Goal: Transaction & Acquisition: Purchase product/service

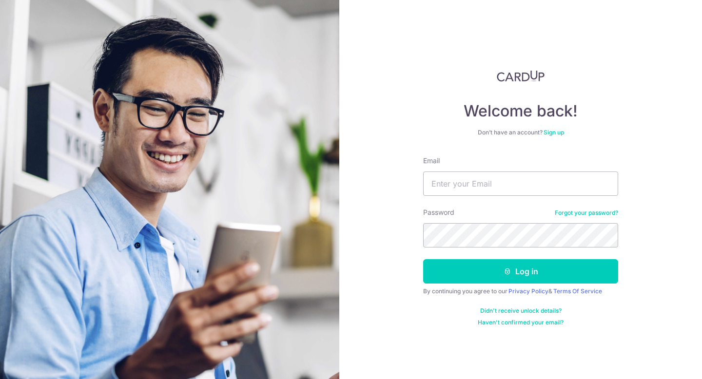
type input "[EMAIL_ADDRESS][DOMAIN_NAME]"
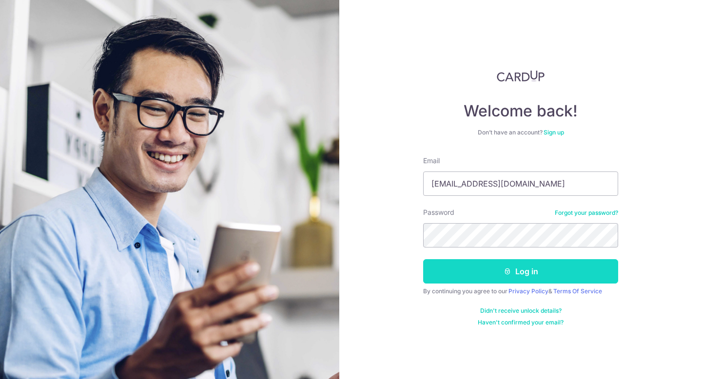
click at [511, 272] on button "Log in" at bounding box center [520, 271] width 195 height 24
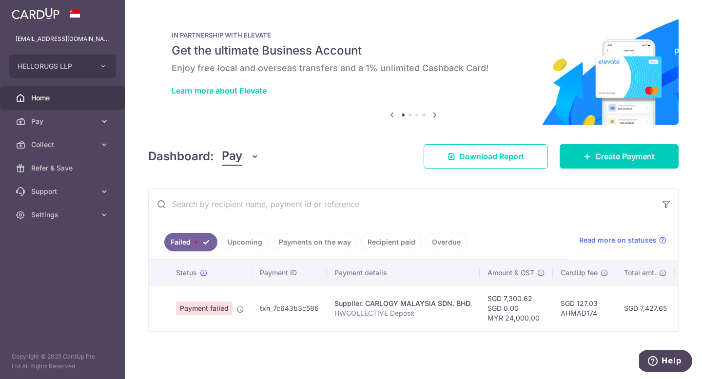
click at [258, 241] on link "Upcoming" at bounding box center [244, 242] width 47 height 19
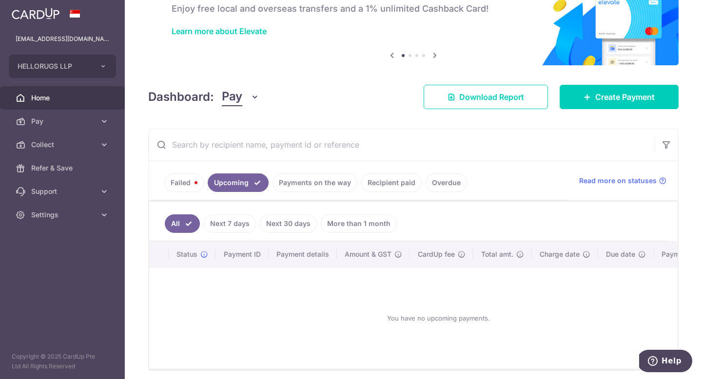
scroll to position [62, 0]
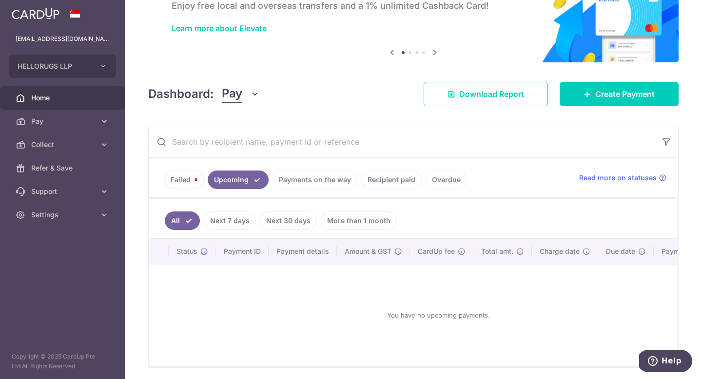
click at [316, 181] on link "Payments on the way" at bounding box center [314, 180] width 85 height 19
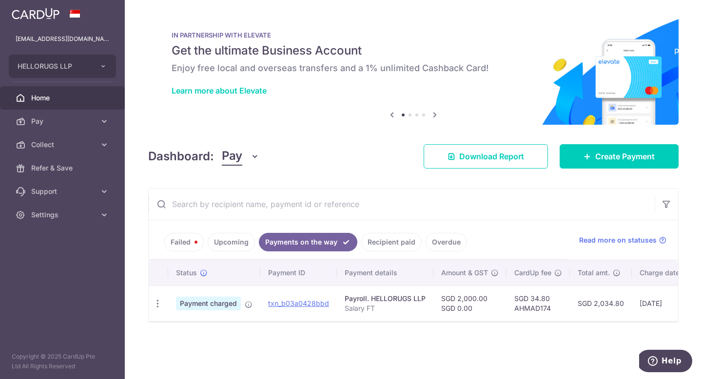
scroll to position [0, 0]
click at [390, 241] on link "Recipient paid" at bounding box center [391, 242] width 60 height 19
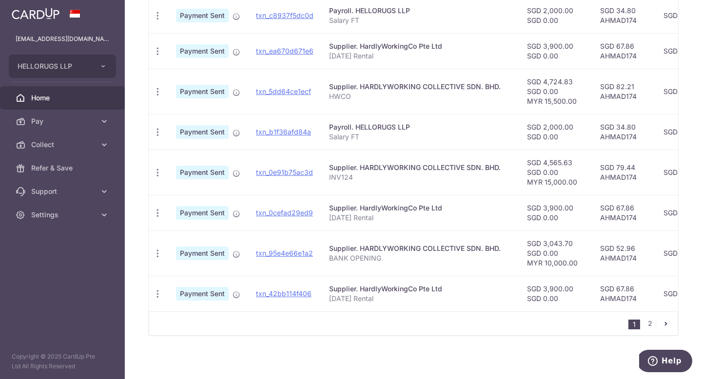
scroll to position [360, 0]
click at [651, 320] on link "2" at bounding box center [650, 323] width 12 height 12
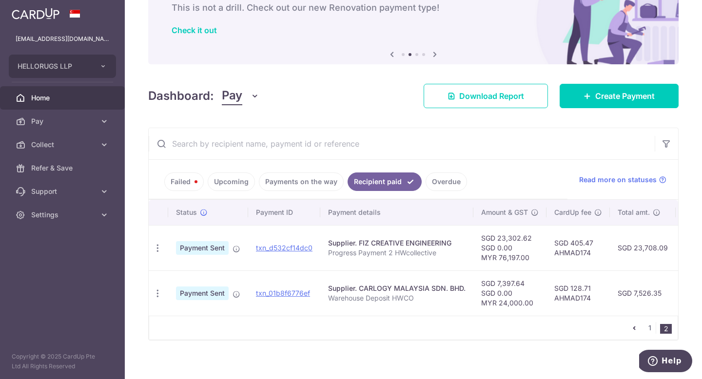
scroll to position [68, 0]
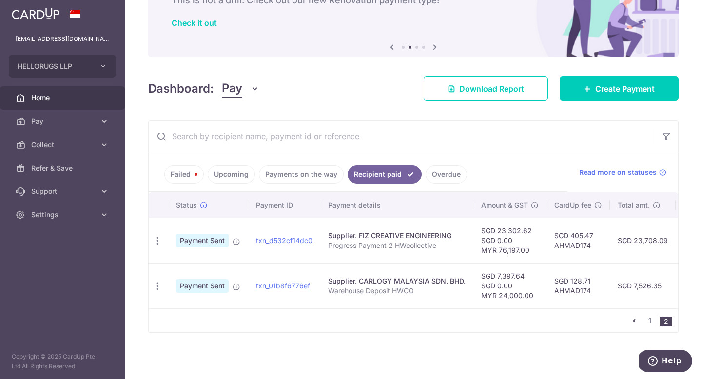
click at [643, 322] on ul "1 2" at bounding box center [652, 321] width 49 height 12
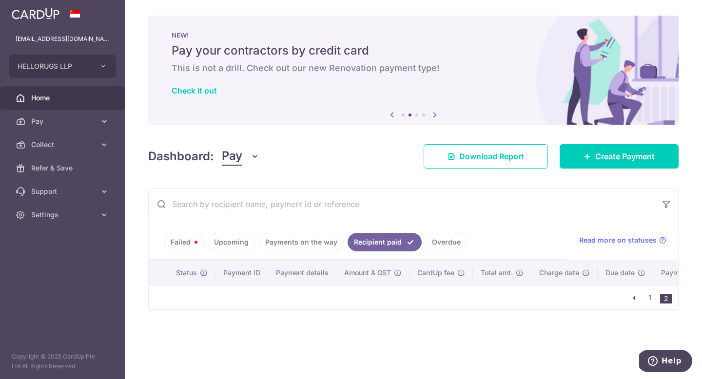
scroll to position [0, 0]
click at [322, 243] on link "Payments on the way" at bounding box center [301, 242] width 85 height 19
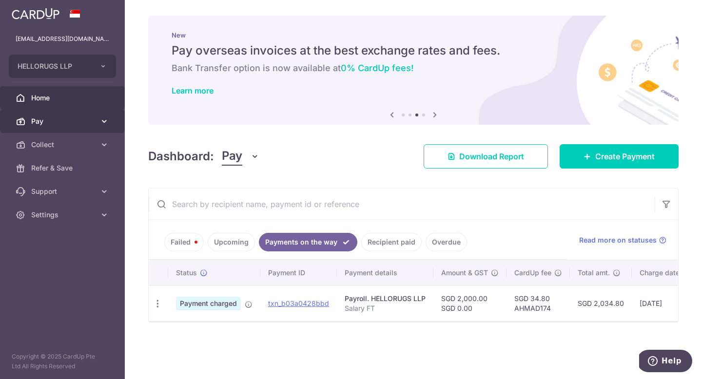
click at [62, 127] on link "Pay" at bounding box center [62, 121] width 125 height 23
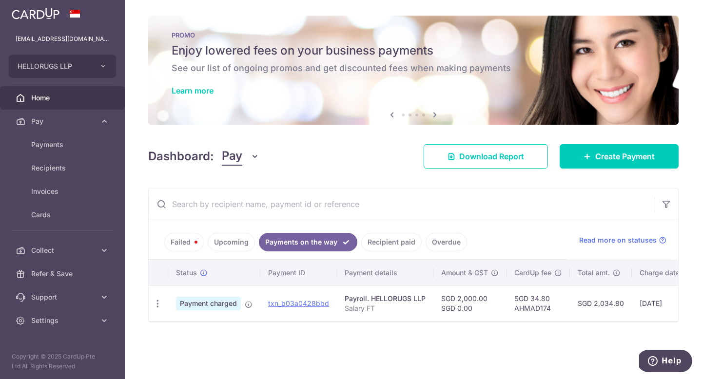
click at [402, 238] on link "Recipient paid" at bounding box center [391, 242] width 60 height 19
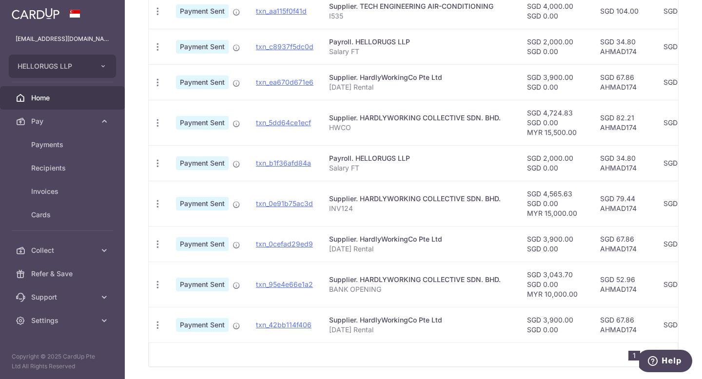
scroll to position [324, 0]
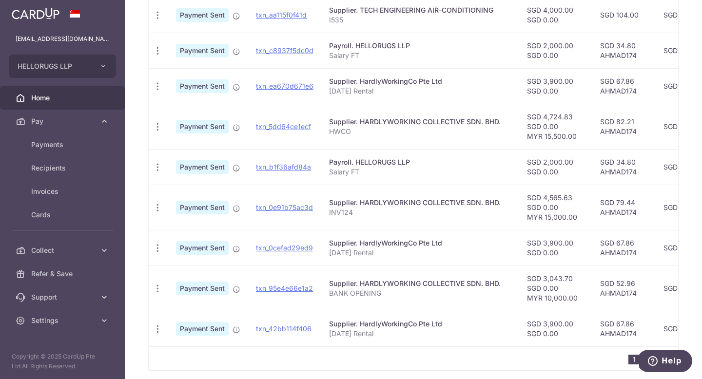
click at [393, 79] on div "Supplier. HardlyWorkingCo Pte Ltd" at bounding box center [420, 81] width 182 height 10
click at [344, 85] on div "Supplier. HardlyWorkingCo Pte Ltd" at bounding box center [420, 81] width 182 height 10
click at [310, 80] on td "txn_ea670d671e6" at bounding box center [284, 86] width 73 height 36
click at [300, 94] on td "txn_ea670d671e6" at bounding box center [284, 86] width 73 height 36
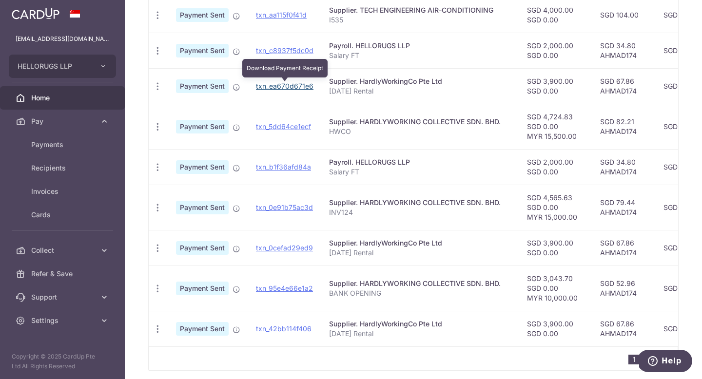
click at [301, 86] on link "txn_ea670d671e6" at bounding box center [284, 86] width 57 height 8
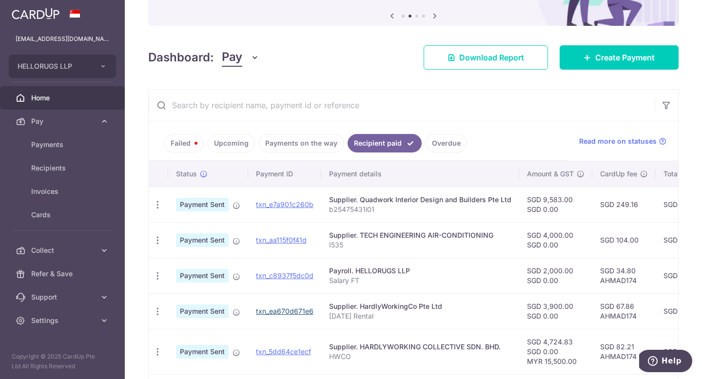
scroll to position [0, 0]
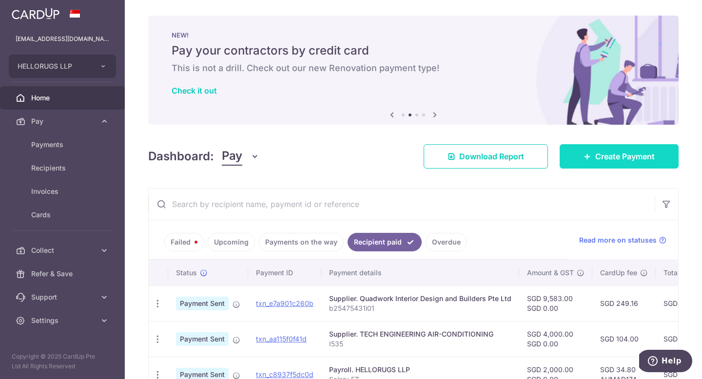
click at [587, 151] on link "Create Payment" at bounding box center [618, 156] width 119 height 24
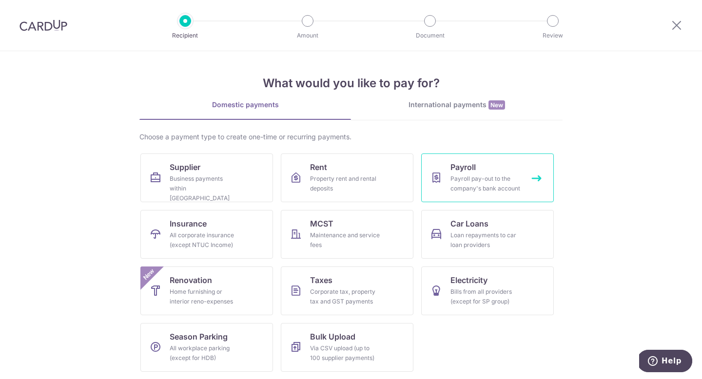
scroll to position [0, 0]
click at [672, 29] on icon at bounding box center [676, 25] width 12 height 12
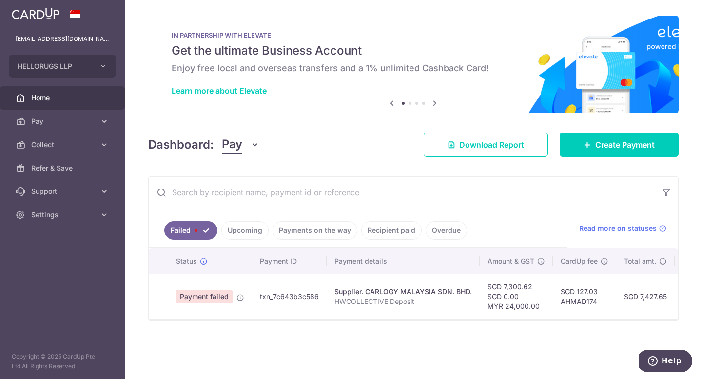
click at [392, 229] on link "Recipient paid" at bounding box center [391, 230] width 60 height 19
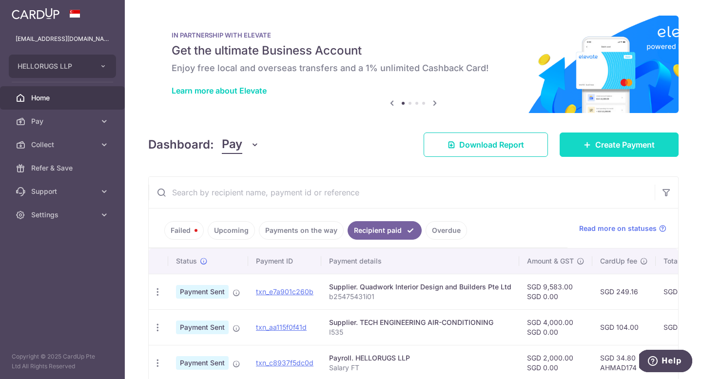
click at [616, 151] on link "Create Payment" at bounding box center [618, 145] width 119 height 24
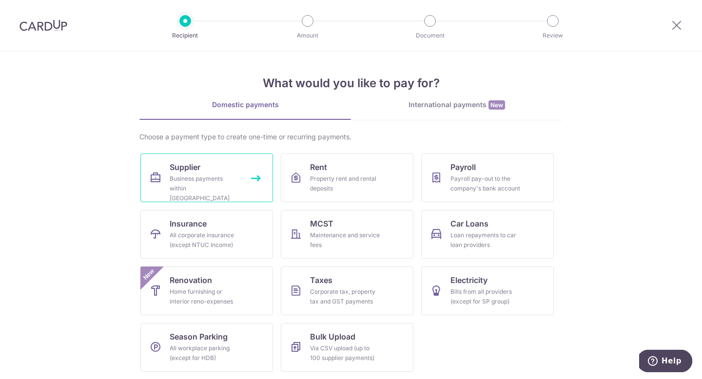
click at [216, 185] on div "Business payments within Singapore" at bounding box center [205, 188] width 70 height 29
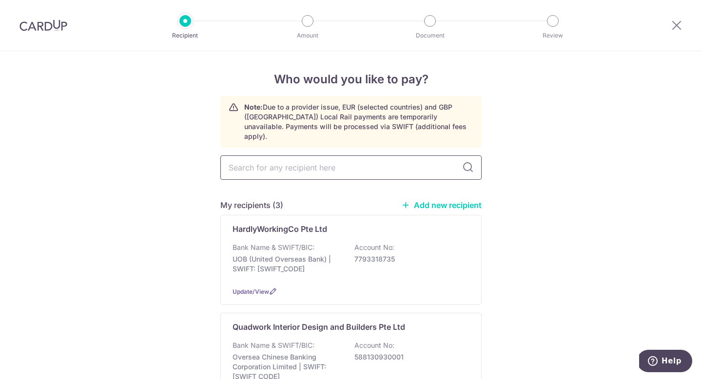
click at [343, 157] on input "text" at bounding box center [350, 167] width 261 height 24
click at [341, 157] on input "text" at bounding box center [350, 167] width 261 height 24
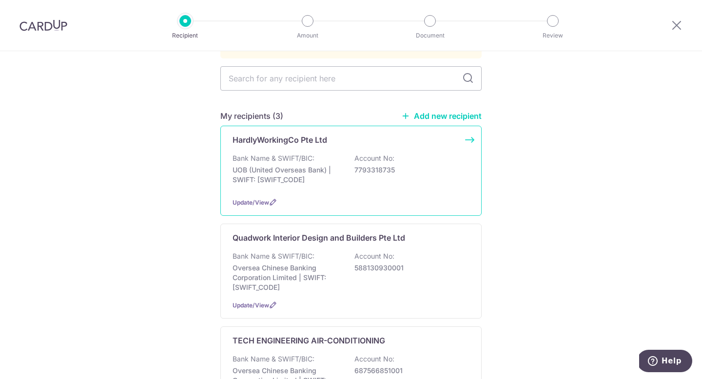
scroll to position [88, 0]
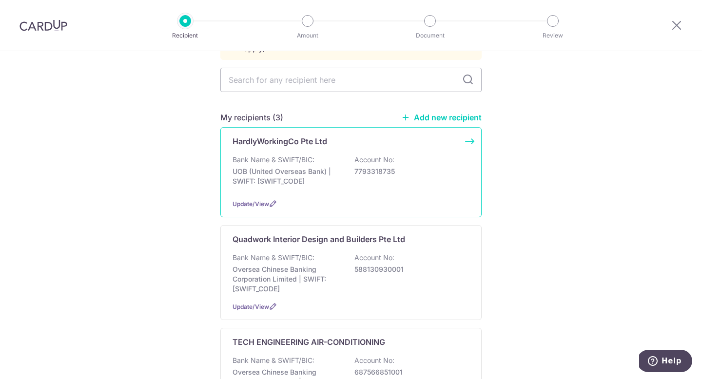
click at [366, 199] on div "Update/View" at bounding box center [350, 204] width 237 height 10
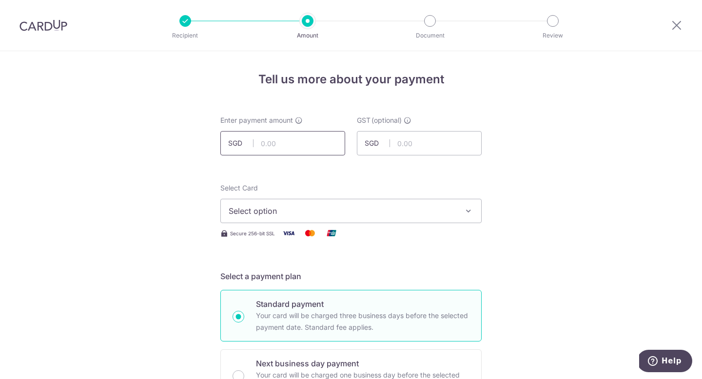
click at [310, 140] on input "text" at bounding box center [282, 143] width 125 height 24
type input "3,900.00"
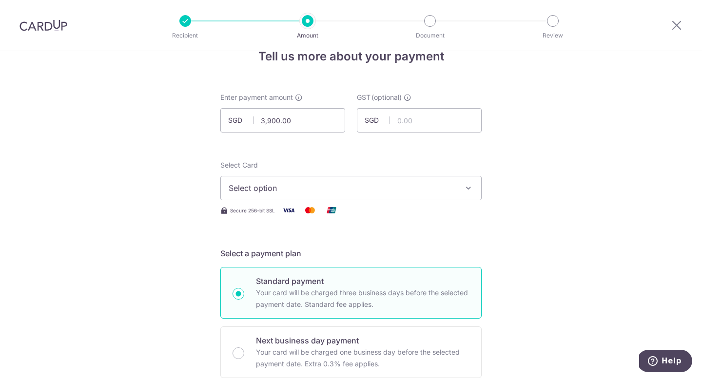
scroll to position [32, 0]
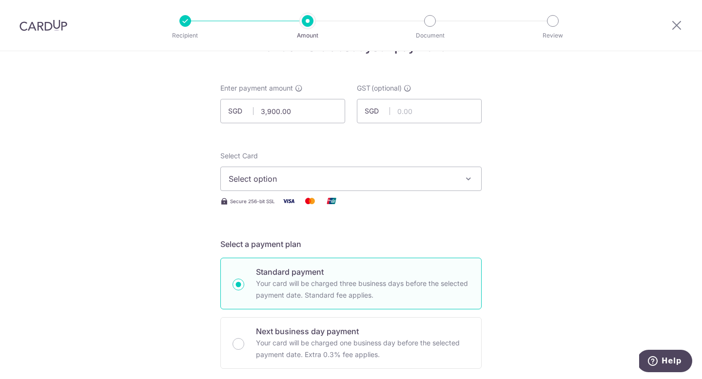
click at [325, 185] on button "Select option" at bounding box center [350, 179] width 261 height 24
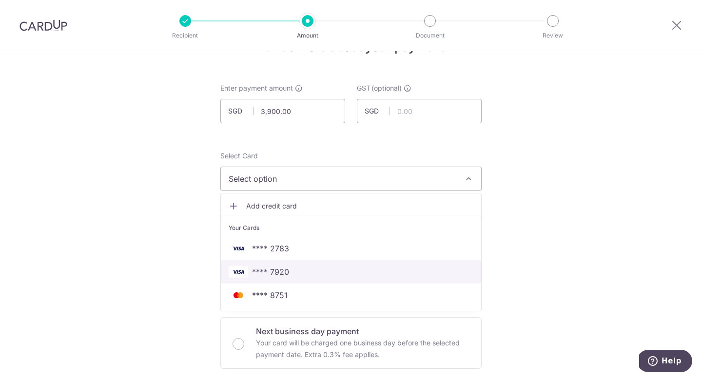
click at [286, 277] on span "**** 7920" at bounding box center [270, 272] width 37 height 12
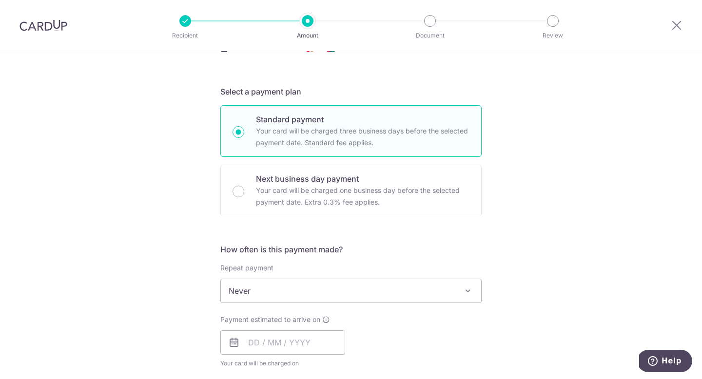
scroll to position [202, 0]
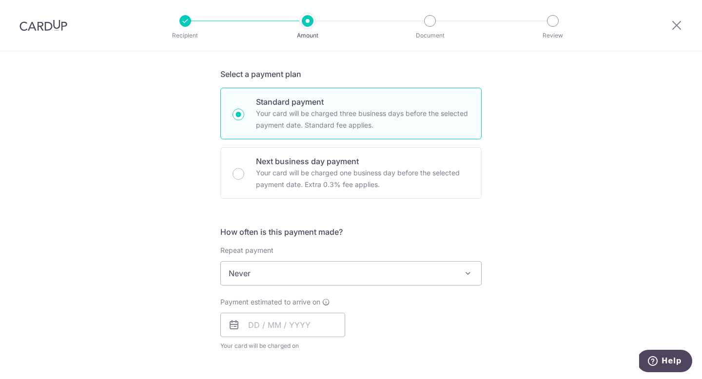
click at [291, 273] on span "Never" at bounding box center [351, 273] width 260 height 23
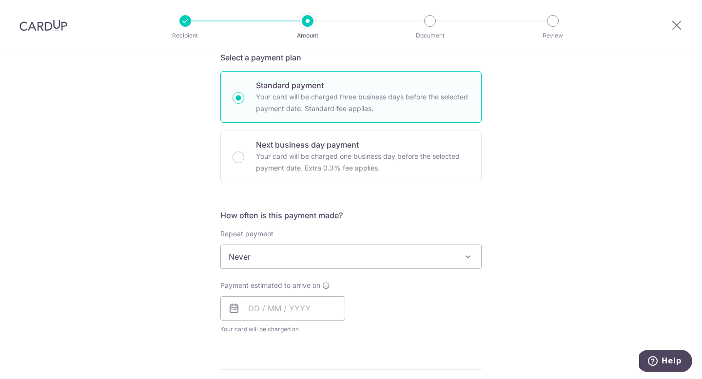
scroll to position [218, 0]
click at [336, 261] on span "Never" at bounding box center [351, 257] width 260 height 23
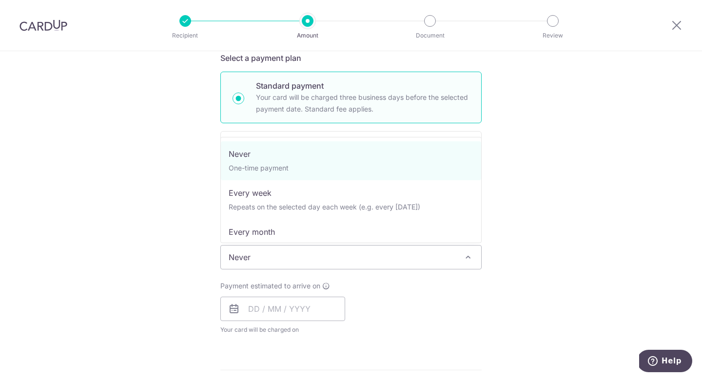
click at [413, 291] on div "Payment estimated to arrive on Your card will be charged on for the first payme…" at bounding box center [350, 308] width 273 height 54
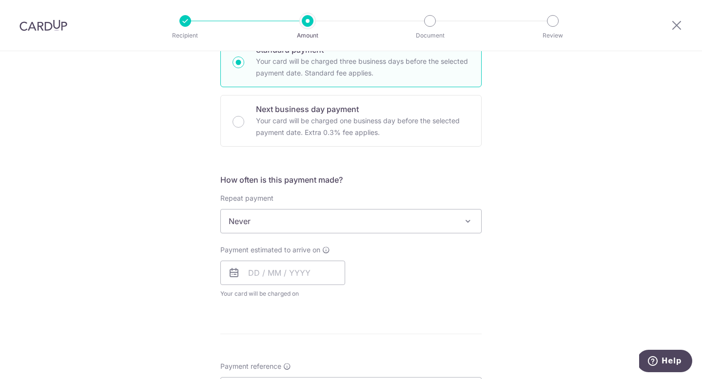
scroll to position [264, 0]
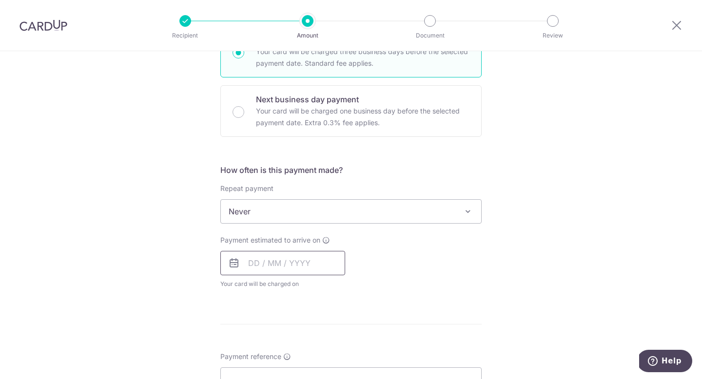
click at [295, 265] on input "text" at bounding box center [282, 263] width 125 height 24
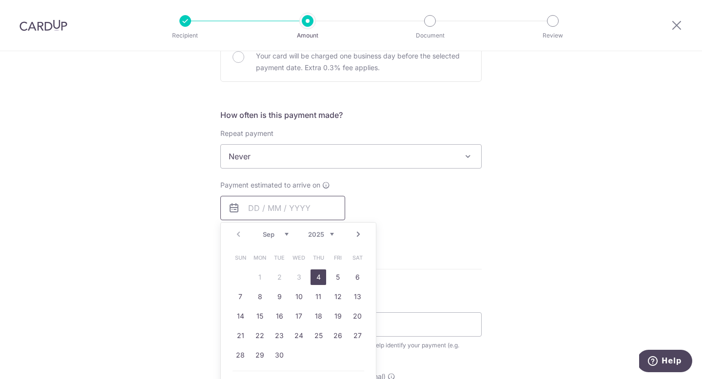
scroll to position [322, 0]
click at [319, 276] on link "4" at bounding box center [318, 275] width 16 height 16
type input "04/09/2025"
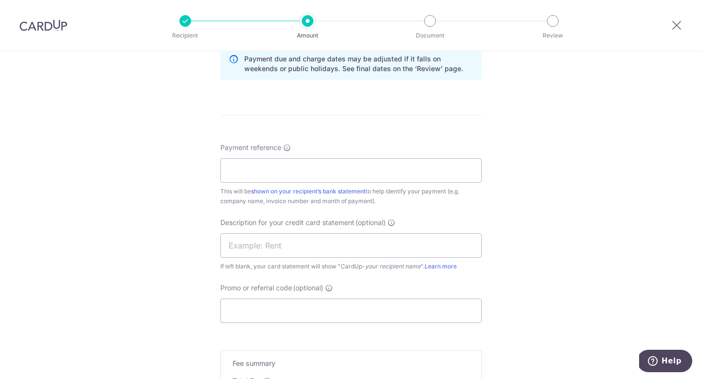
scroll to position [514, 0]
click at [404, 171] on input "Payment reference" at bounding box center [350, 169] width 261 height 24
type input "S"
type input "September 2025 Rent"
click at [186, 238] on div "Tell us more about your payment Enter payment amount SGD 3,900.00 3900.00 GST (…" at bounding box center [351, 30] width 702 height 987
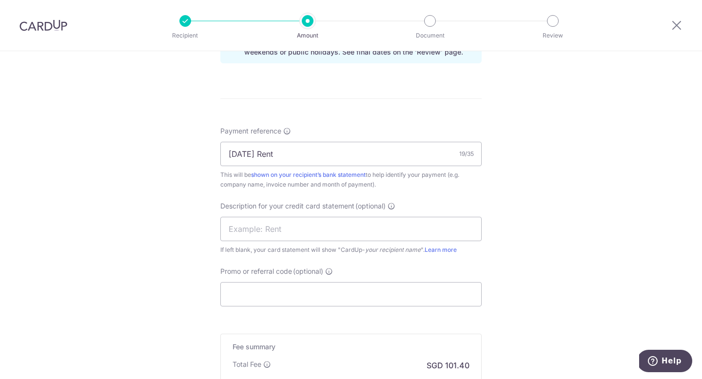
scroll to position [533, 0]
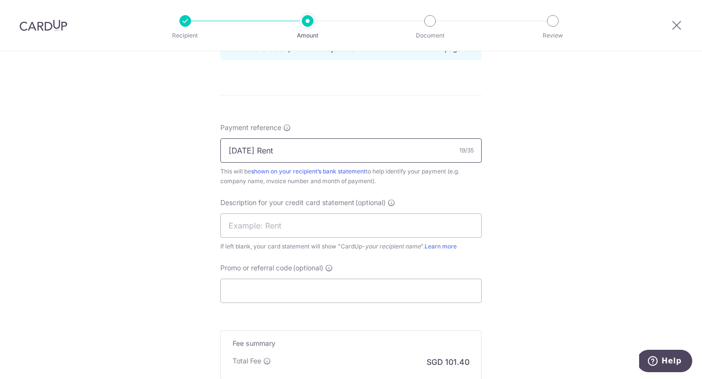
drag, startPoint x: 311, startPoint y: 149, endPoint x: 221, endPoint y: 149, distance: 90.1
click at [221, 149] on input "September 2025 Rent" at bounding box center [350, 150] width 261 height 24
click at [260, 229] on input "text" at bounding box center [350, 225] width 261 height 24
paste input "September 2025"
click at [143, 259] on div "Tell us more about your payment Enter payment amount SGD 3,900.00 3900.00 GST (…" at bounding box center [351, 11] width 702 height 987
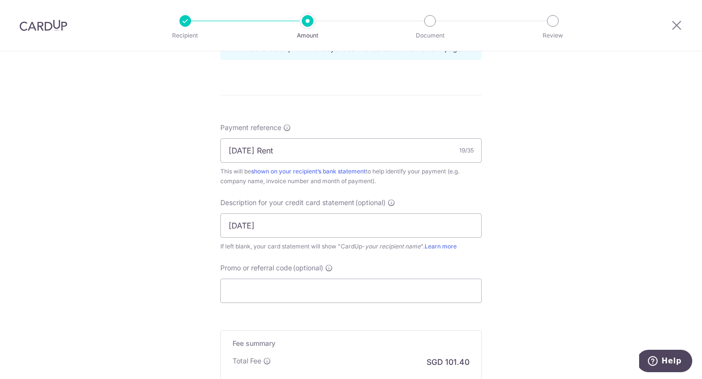
scroll to position [546, 0]
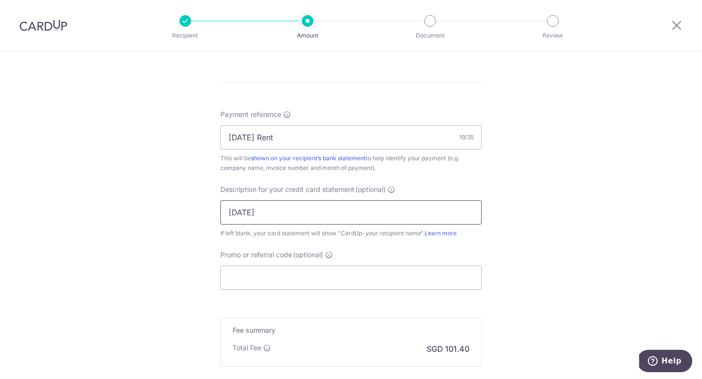
drag, startPoint x: 272, startPoint y: 213, endPoint x: 324, endPoint y: 212, distance: 52.1
click at [324, 212] on input "September 2025" at bounding box center [350, 212] width 261 height 24
type input "September Rent"
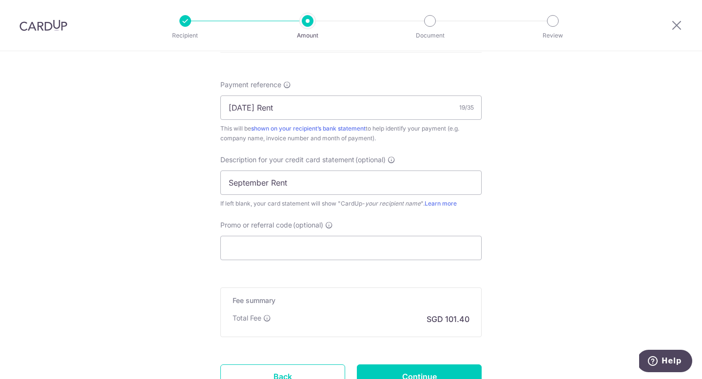
scroll to position [585, 0]
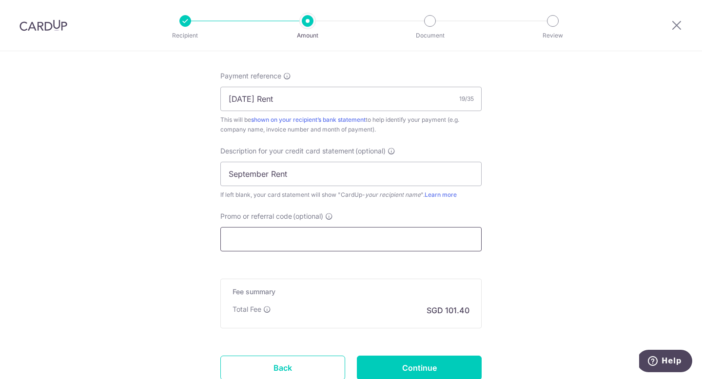
click at [290, 238] on input "Promo or referral code (optional)" at bounding box center [350, 239] width 261 height 24
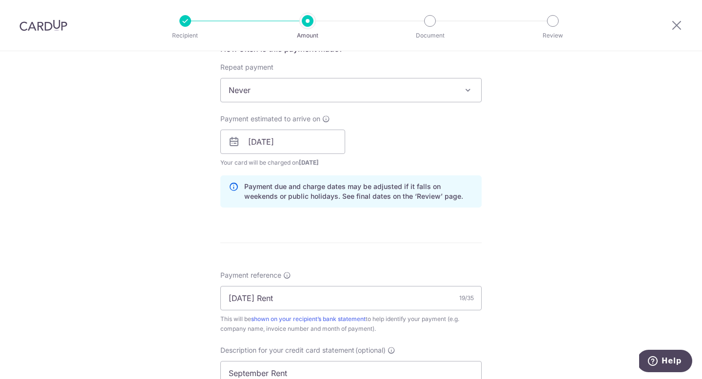
scroll to position [659, 0]
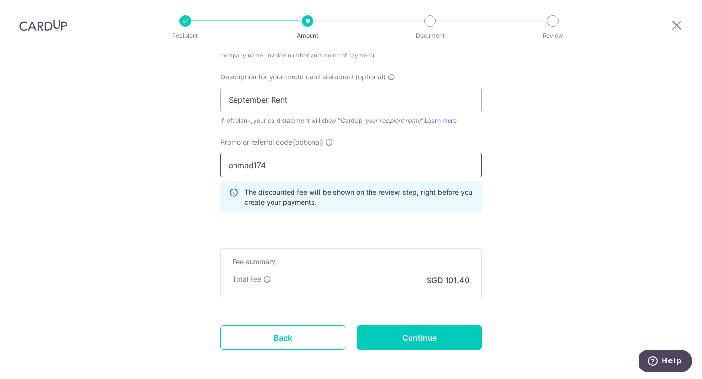
type input "ahmad174"
click at [391, 342] on input "Continue" at bounding box center [419, 337] width 125 height 24
type input "Create Schedule"
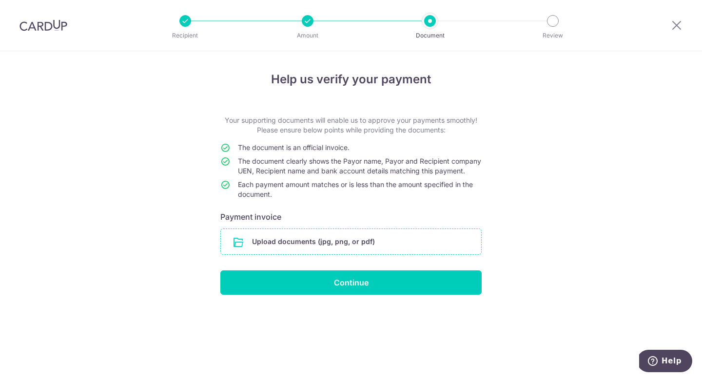
click at [371, 251] on input "file" at bounding box center [351, 241] width 260 height 25
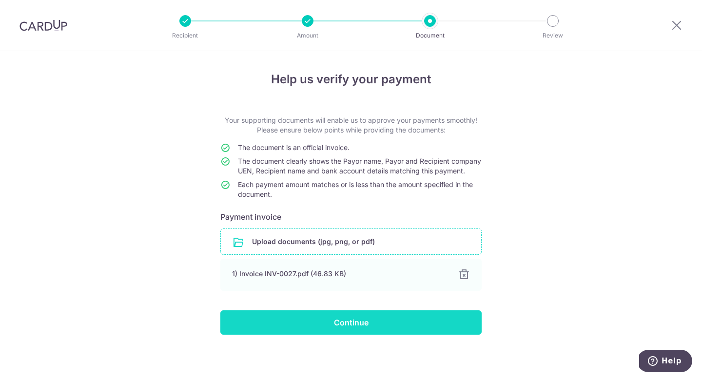
click at [360, 332] on input "Continue" at bounding box center [350, 322] width 261 height 24
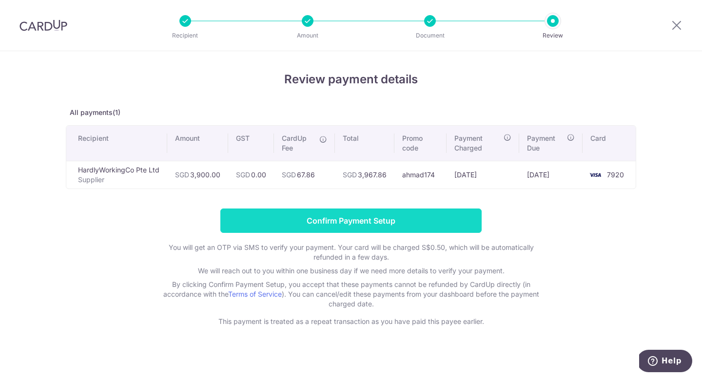
click at [365, 214] on input "Confirm Payment Setup" at bounding box center [350, 221] width 261 height 24
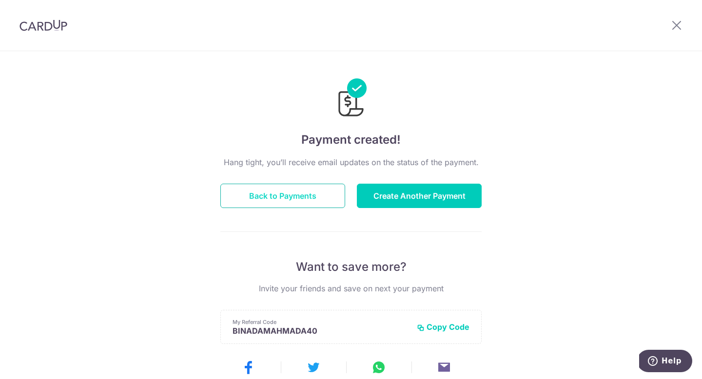
click at [276, 197] on button "Back to Payments" at bounding box center [282, 196] width 125 height 24
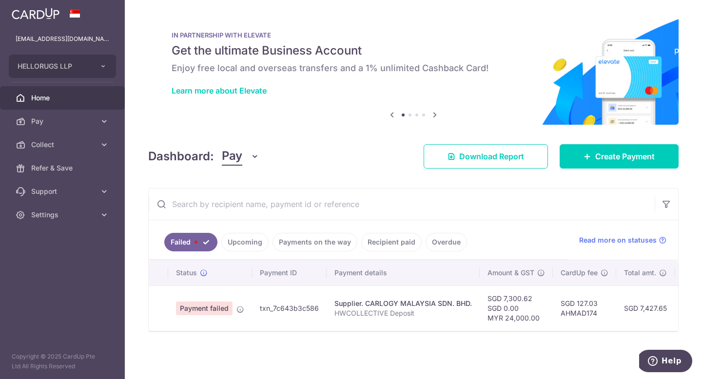
click at [247, 238] on link "Upcoming" at bounding box center [244, 242] width 47 height 19
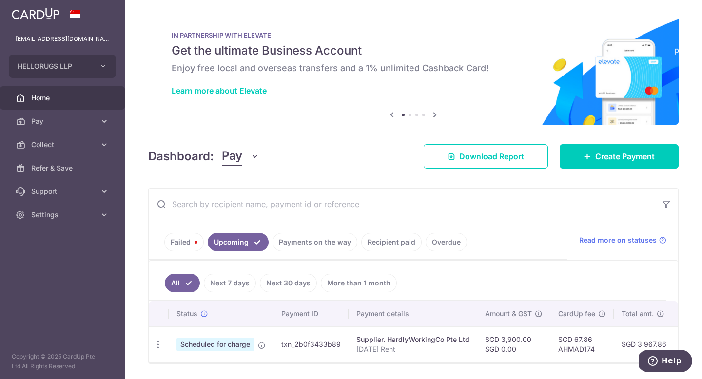
scroll to position [31, 0]
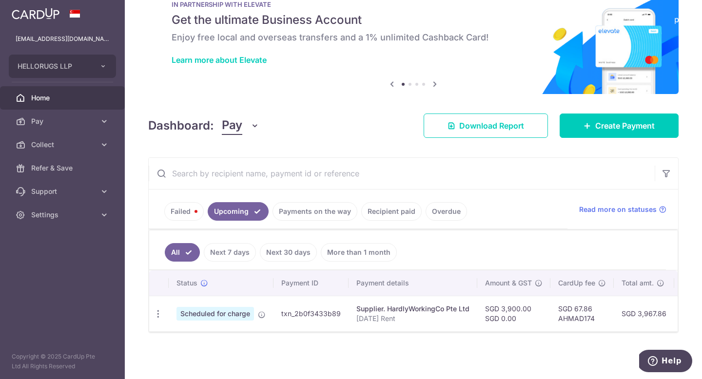
drag, startPoint x: 574, startPoint y: 307, endPoint x: 592, endPoint y: 310, distance: 17.7
click at [592, 310] on td "SGD 67.86 AHMAD174" at bounding box center [581, 314] width 63 height 36
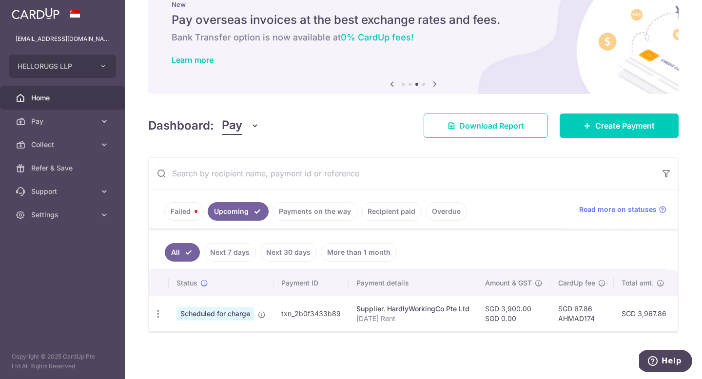
click at [308, 207] on link "Payments on the way" at bounding box center [314, 211] width 85 height 19
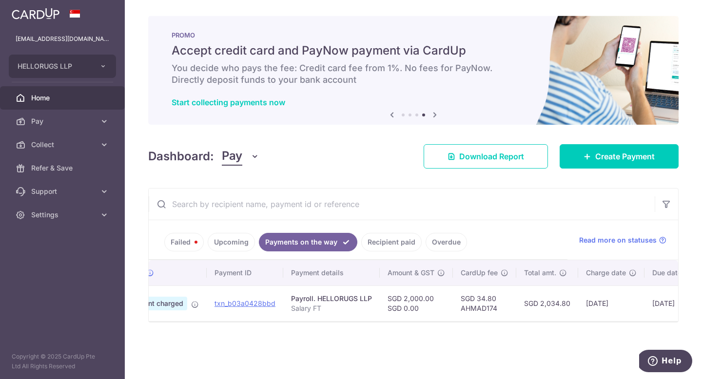
scroll to position [0, 0]
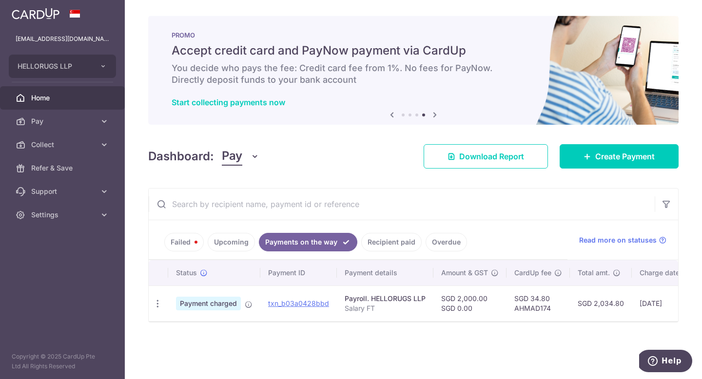
click at [181, 241] on link "Failed" at bounding box center [183, 242] width 39 height 19
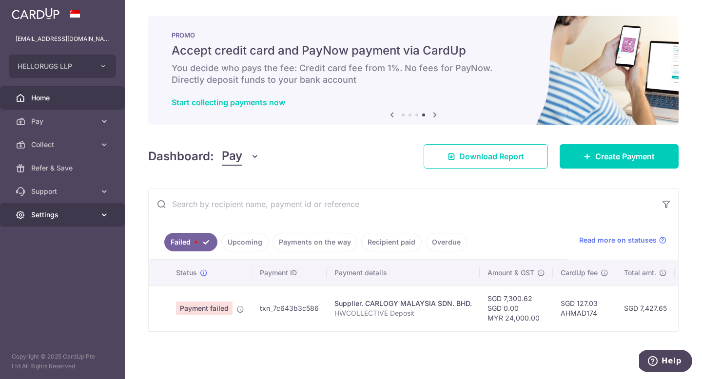
click at [70, 211] on span "Settings" at bounding box center [63, 215] width 64 height 10
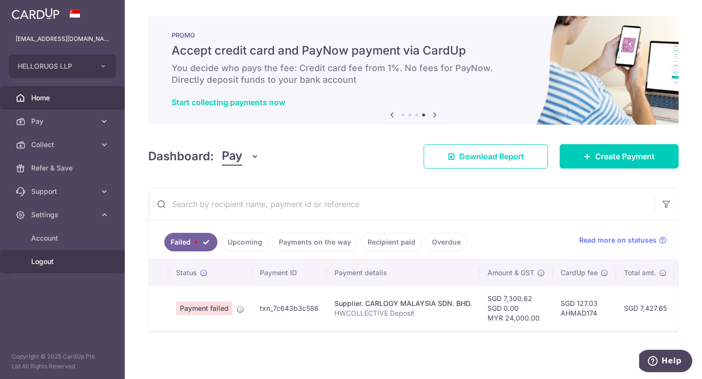
click at [54, 261] on span "Logout" at bounding box center [63, 262] width 64 height 10
